Goal: Transaction & Acquisition: Obtain resource

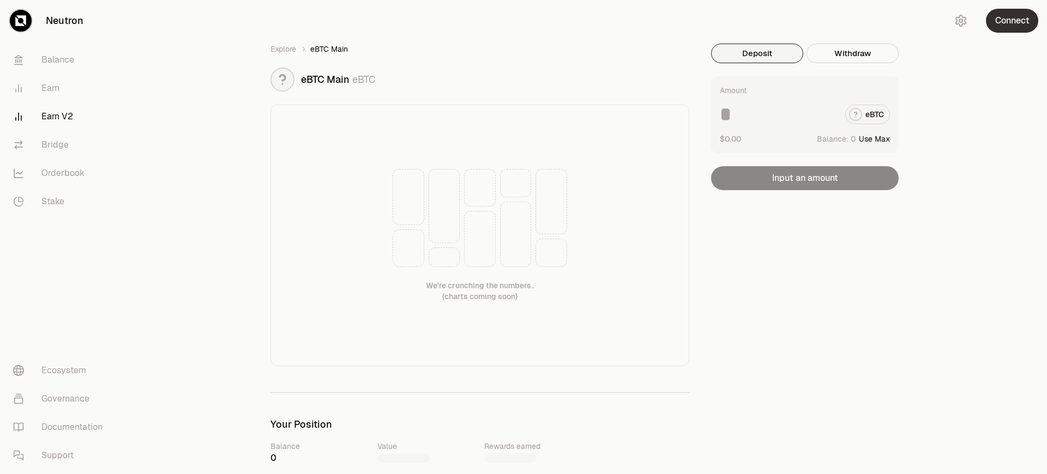
click at [1012, 21] on button "Connect" at bounding box center [1012, 21] width 52 height 24
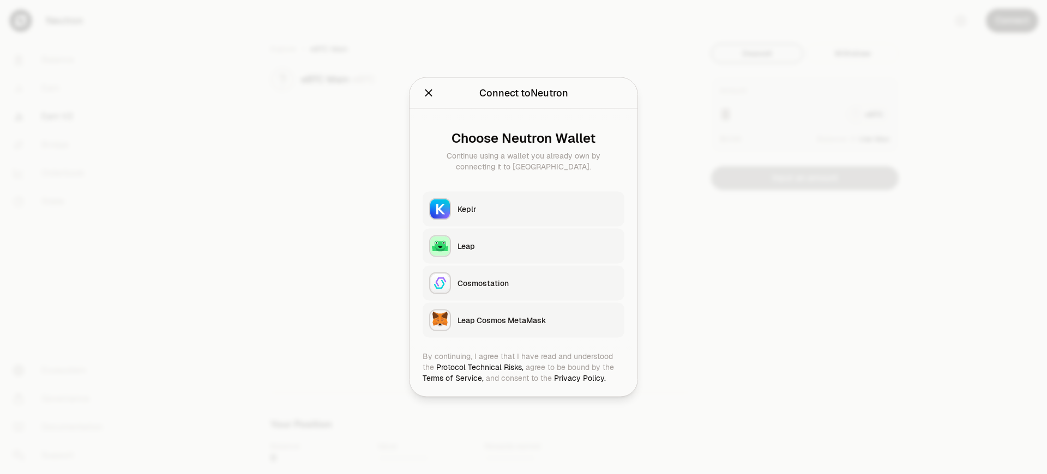
click at [538, 320] on div "Leap Cosmos MetaMask" at bounding box center [537, 320] width 160 height 11
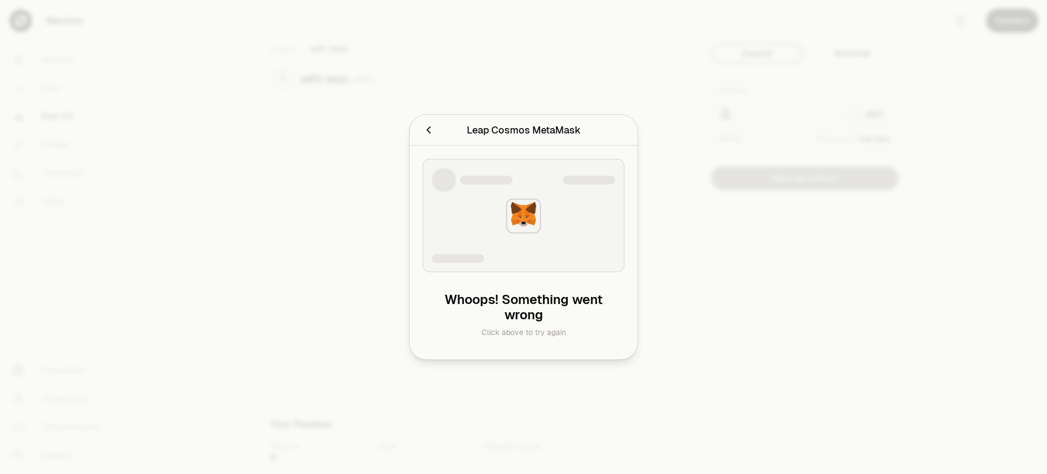
click at [523, 130] on div "Leap Cosmos MetaMask" at bounding box center [524, 130] width 114 height 15
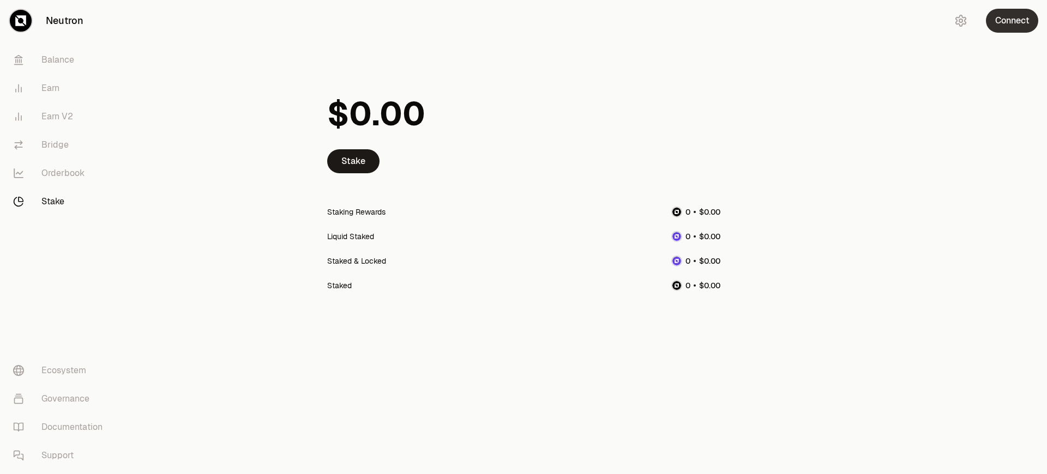
click at [1012, 21] on button "Connect" at bounding box center [1012, 21] width 52 height 24
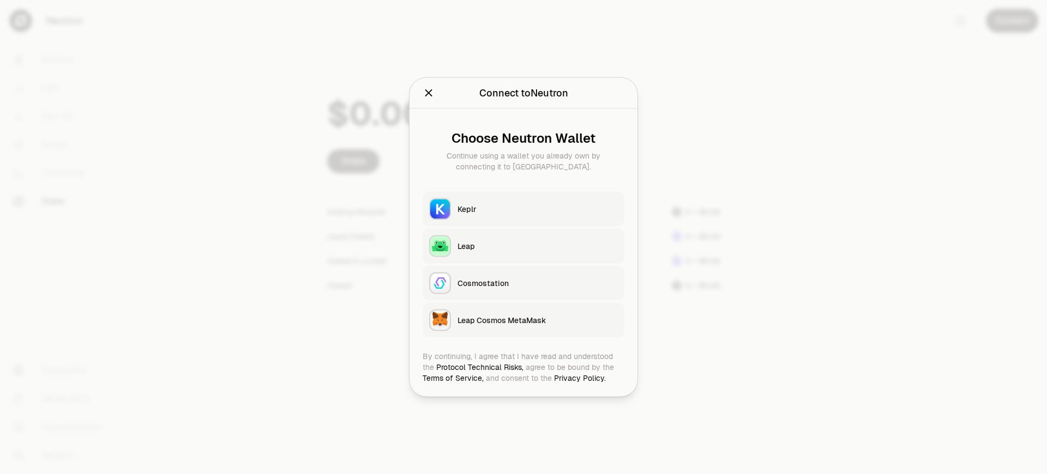
click at [538, 320] on div "Leap Cosmos MetaMask" at bounding box center [537, 320] width 160 height 11
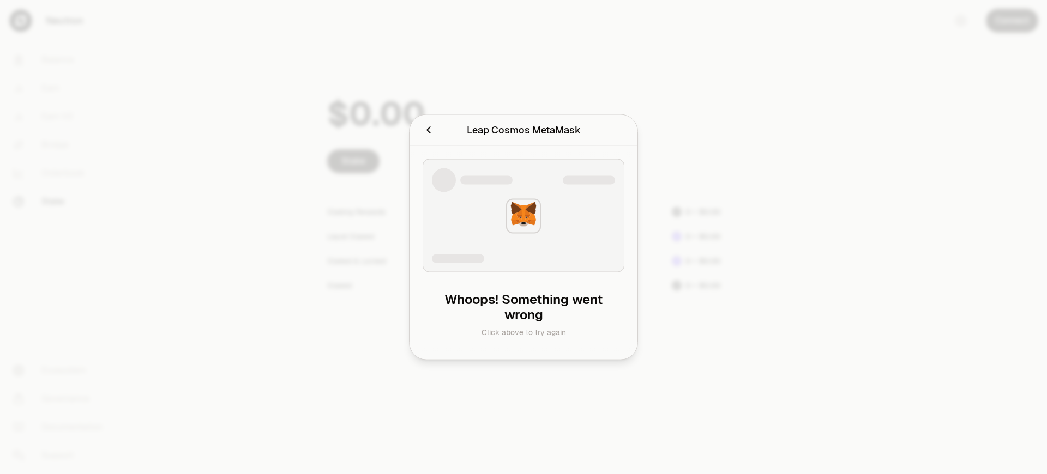
click at [423, 119] on h2 "Leap Cosmos MetaMask" at bounding box center [524, 130] width 202 height 22
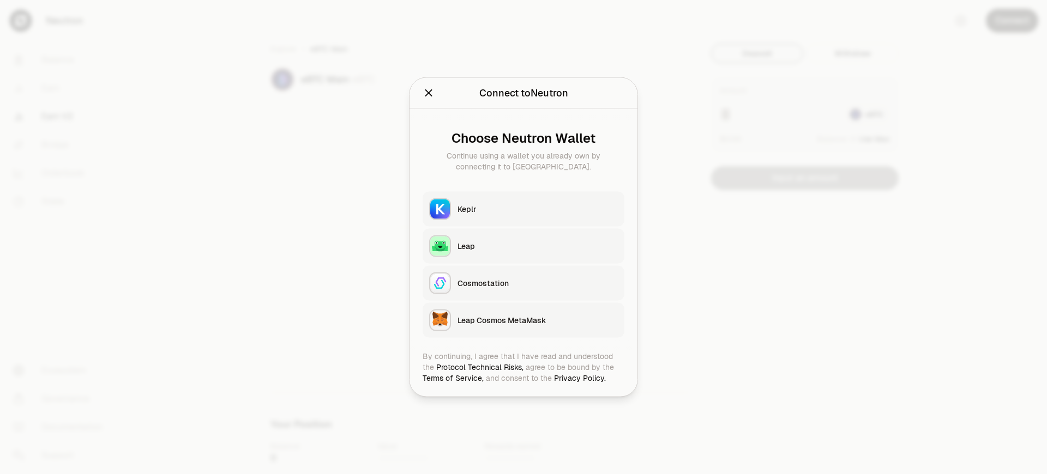
click at [538, 320] on div "Leap Cosmos MetaMask" at bounding box center [537, 320] width 160 height 11
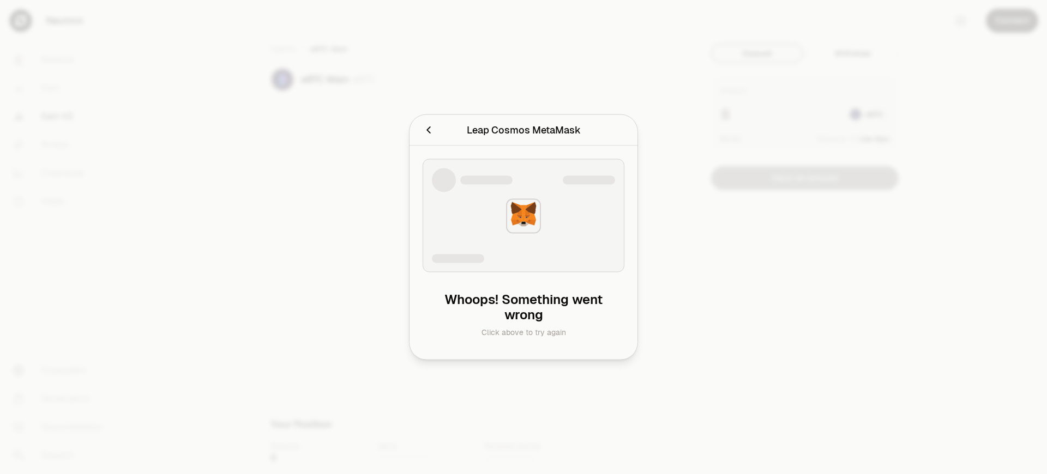
click at [523, 130] on div "Leap Cosmos MetaMask" at bounding box center [524, 130] width 114 height 15
click at [423, 119] on h2 "Leap Cosmos MetaMask" at bounding box center [524, 130] width 202 height 22
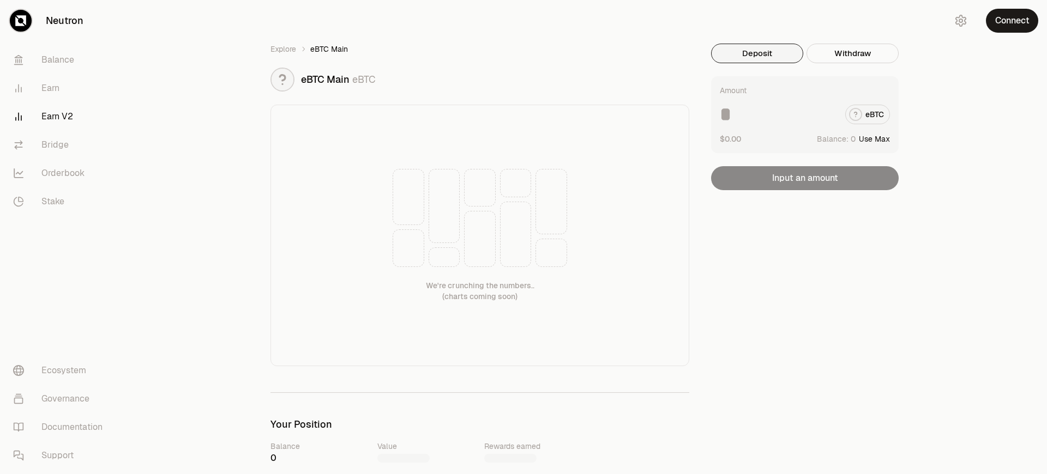
click at [875, 138] on button "Use Max" at bounding box center [874, 139] width 31 height 11
type input "*"
click at [1012, 21] on button "Connect" at bounding box center [1012, 21] width 52 height 24
